Goal: Task Accomplishment & Management: Complete application form

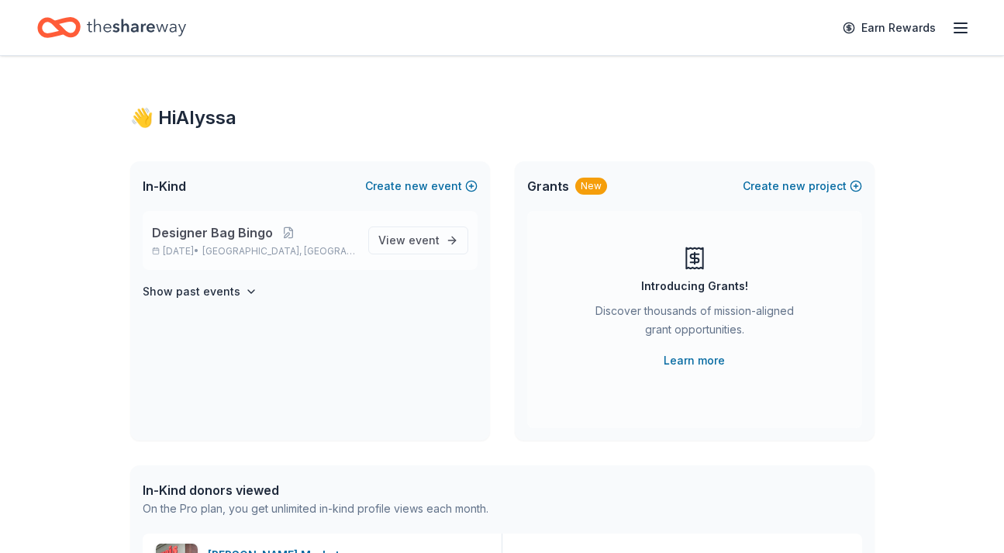
click at [270, 226] on p "Designer Bag Bingo" at bounding box center [254, 232] width 204 height 19
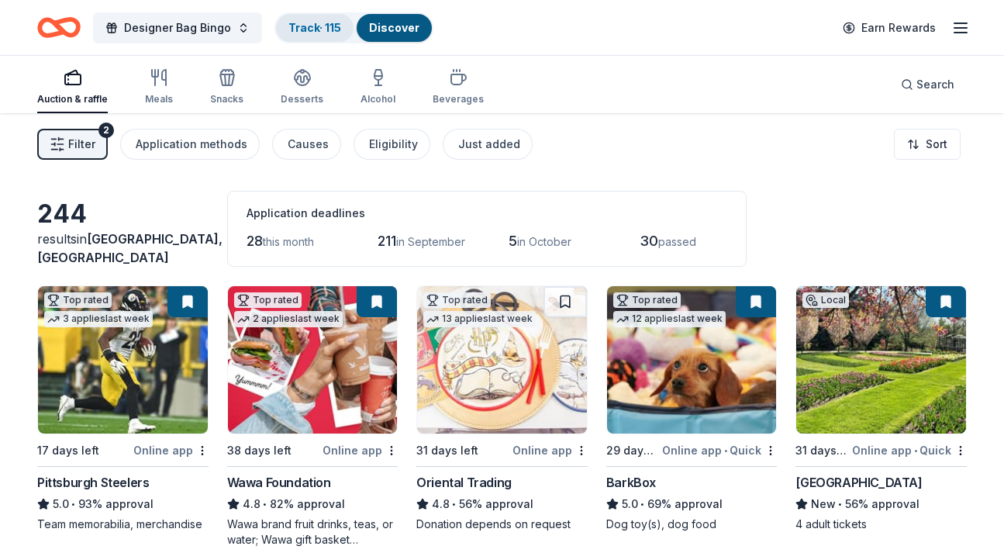
click at [302, 25] on link "Track · 115" at bounding box center [314, 27] width 53 height 13
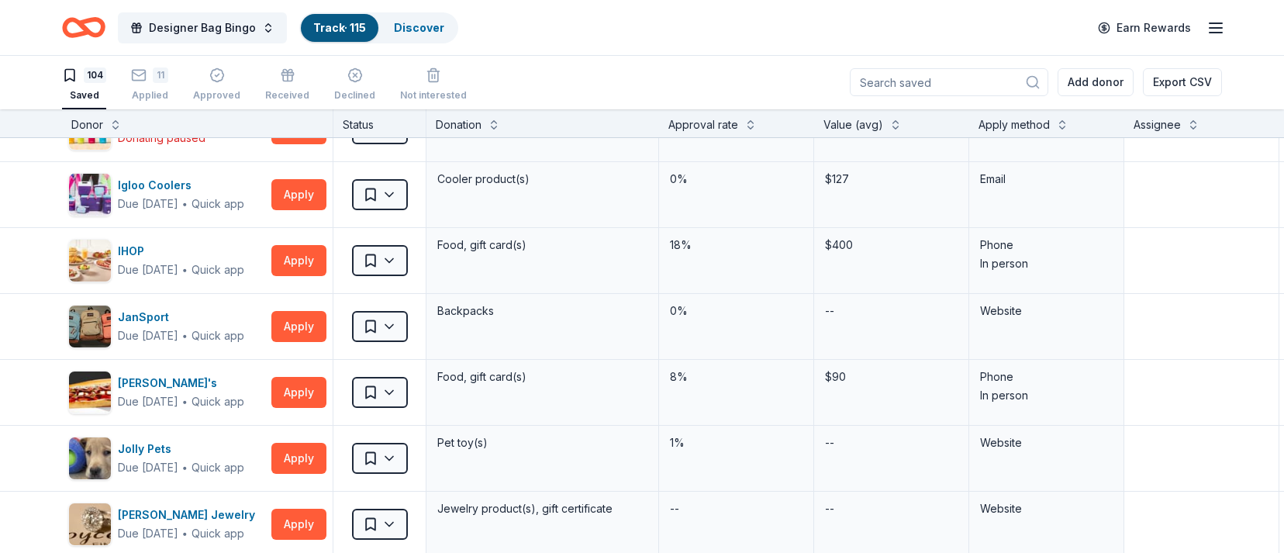
scroll to position [2481, 0]
click at [1003, 120] on button at bounding box center [1062, 124] width 12 height 16
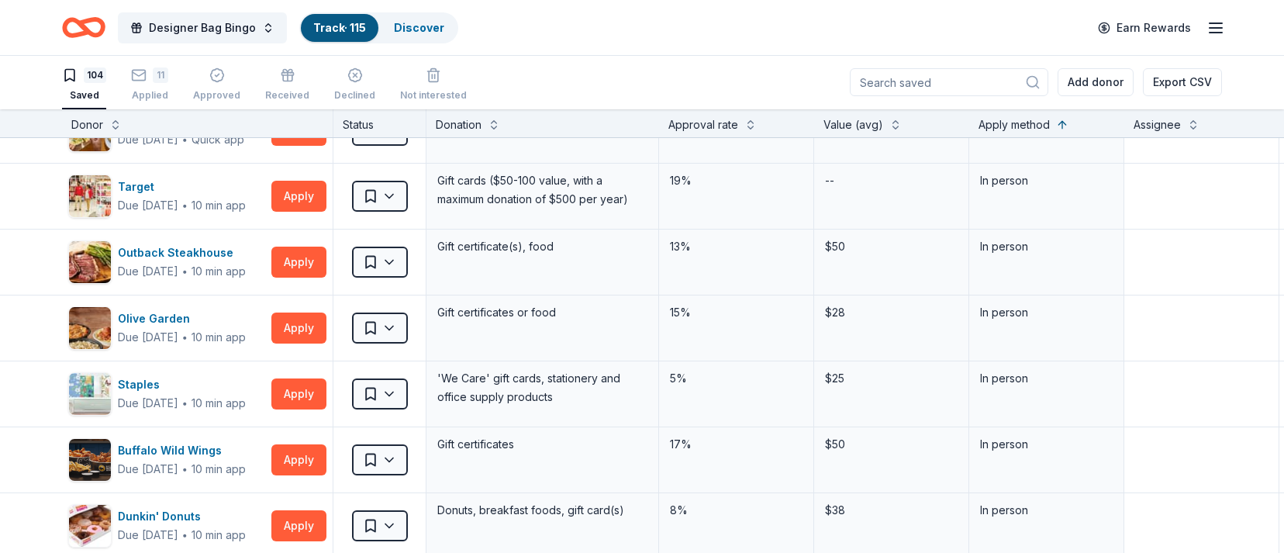
scroll to position [0, 0]
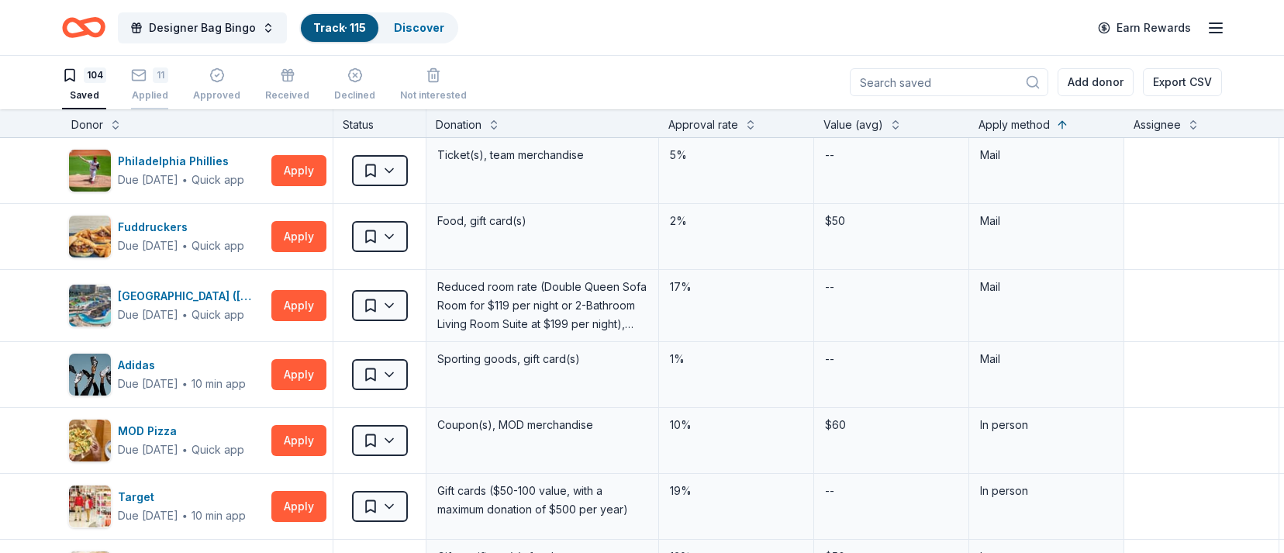
click at [136, 83] on div "11 Applied" at bounding box center [149, 84] width 37 height 34
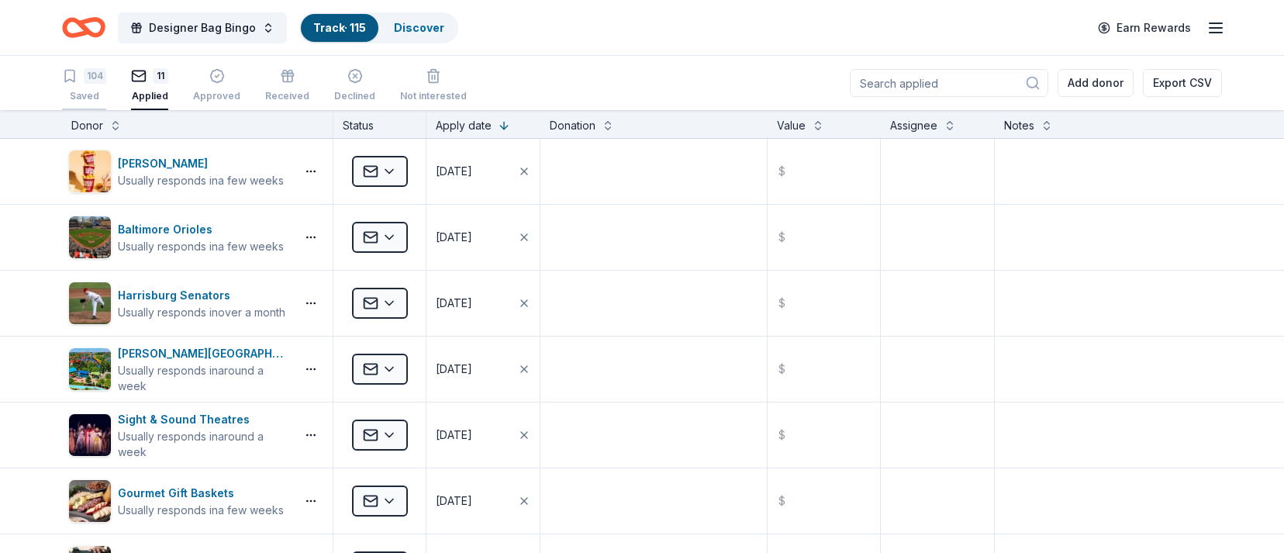
click at [67, 91] on div "Saved" at bounding box center [84, 96] width 44 height 12
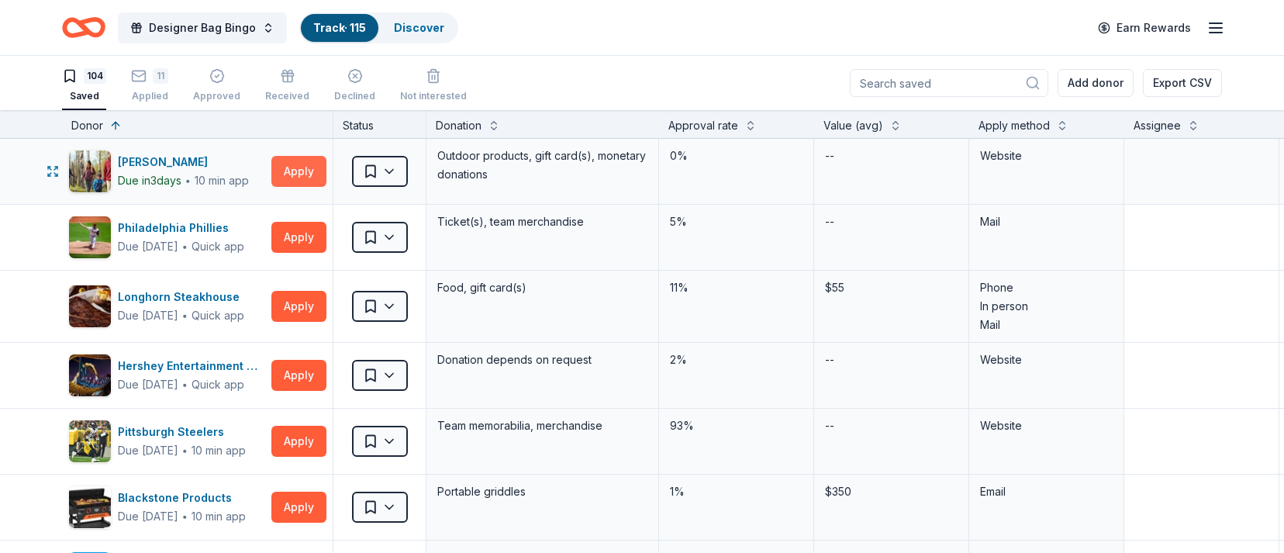
click at [304, 169] on button "Apply" at bounding box center [298, 171] width 55 height 31
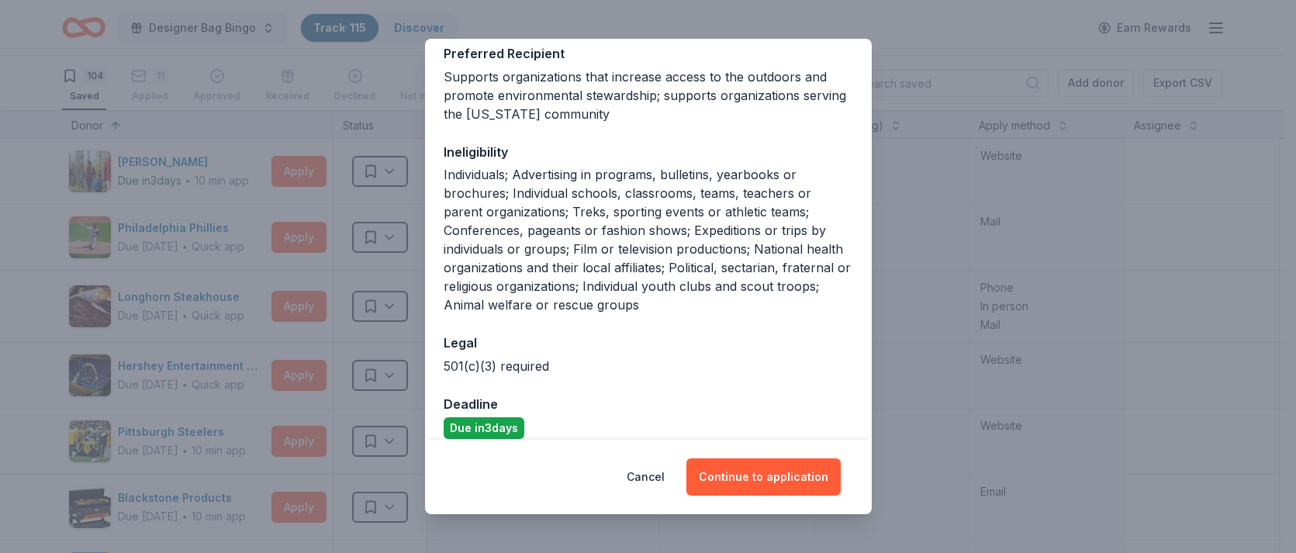
scroll to position [282, 0]
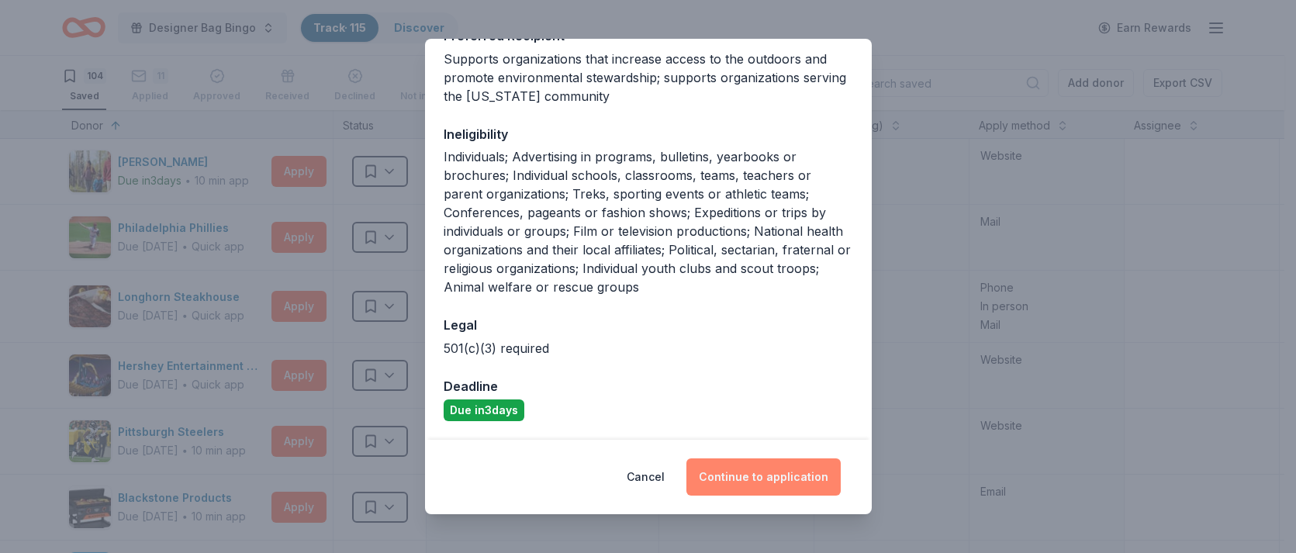
click at [785, 469] on button "Continue to application" at bounding box center [763, 476] width 154 height 37
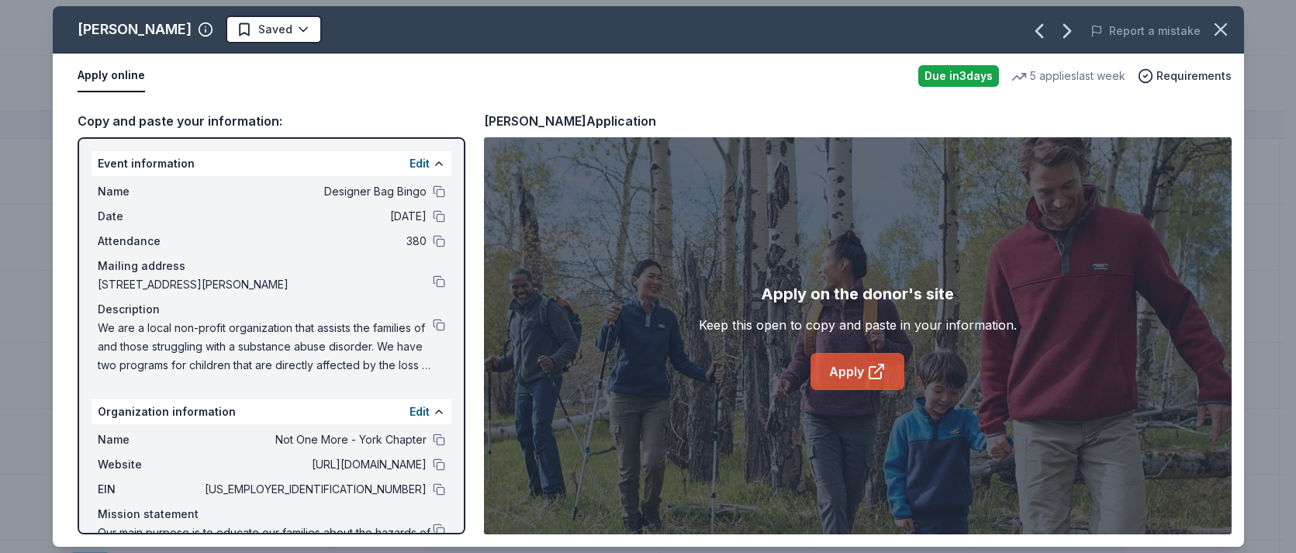
click at [858, 374] on link "Apply" at bounding box center [857, 371] width 94 height 37
